Goal: Navigation & Orientation: Find specific page/section

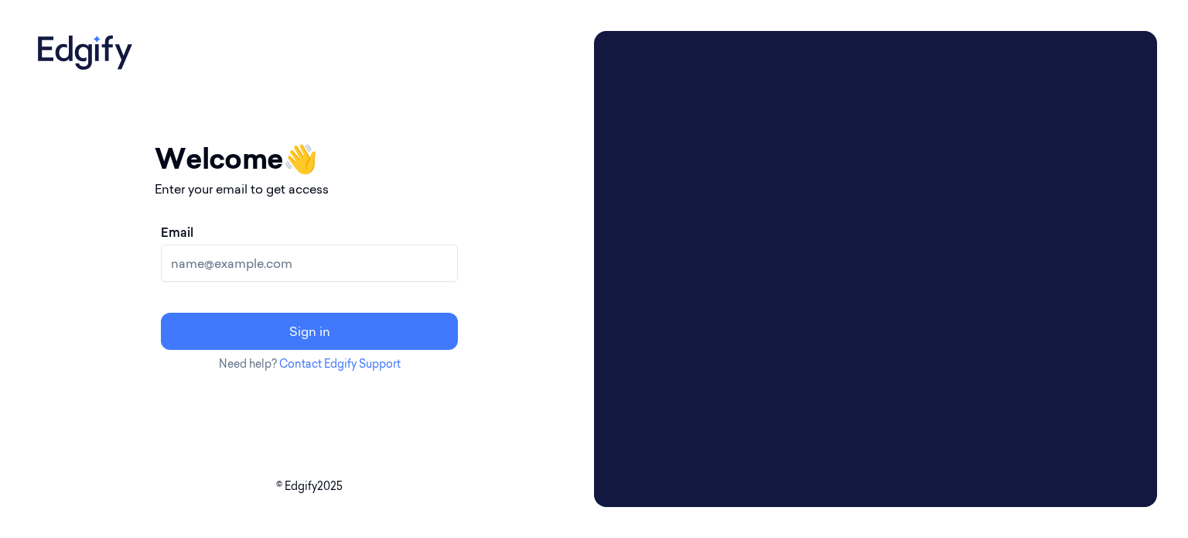
drag, startPoint x: 1158, startPoint y: 2, endPoint x: 615, endPoint y: 132, distance: 558.5
click at [588, 132] on div "Your session expired - please log in again Email sent - check your inbox for th…" at bounding box center [309, 269] width 557 height 476
drag, startPoint x: 613, startPoint y: 0, endPoint x: 613, endPoint y: 66, distance: 65.8
click at [588, 66] on div "Your session expired - please log in again Email sent - check your inbox for th…" at bounding box center [309, 269] width 557 height 476
